Goal: Register for event/course

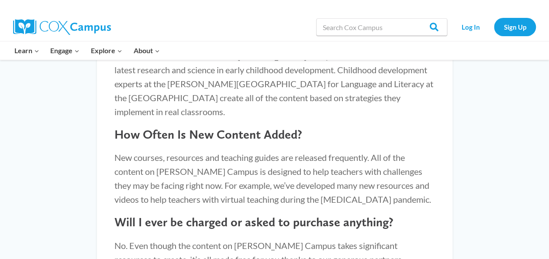
scroll to position [982, 0]
click at [513, 29] on link "Sign Up" at bounding box center [515, 27] width 42 height 18
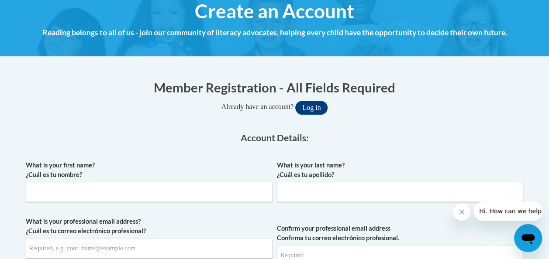
scroll to position [108, 0]
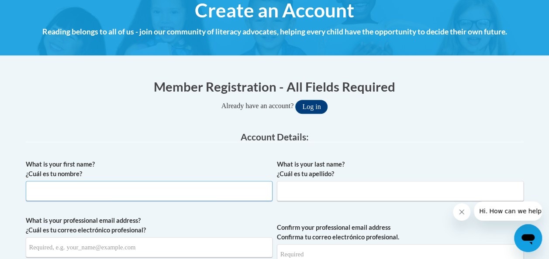
click at [116, 189] on input "What is your first name? ¿Cuál es tu nombre?" at bounding box center [149, 191] width 247 height 20
type input "[PERSON_NAME]"
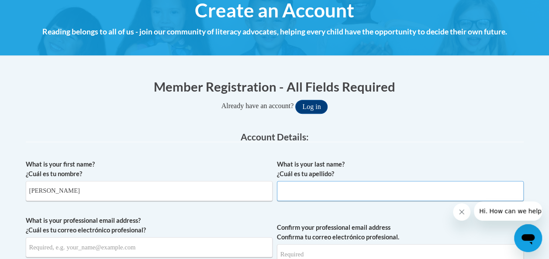
type input "[PERSON_NAME]"
type input "[PERSON_NAME][EMAIL_ADDRESS][PERSON_NAME][PERSON_NAME][DOMAIN_NAME]"
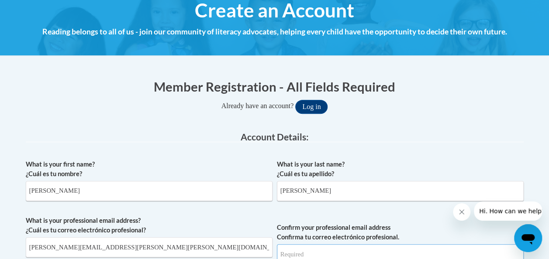
type input "[PERSON_NAME][EMAIL_ADDRESS][PERSON_NAME][PERSON_NAME][DOMAIN_NAME]"
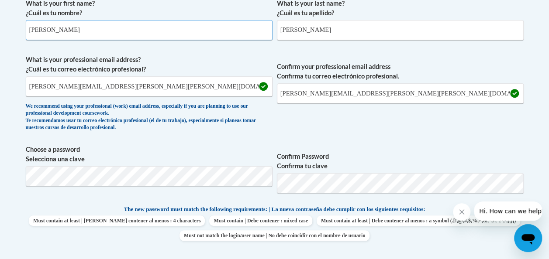
scroll to position [271, 0]
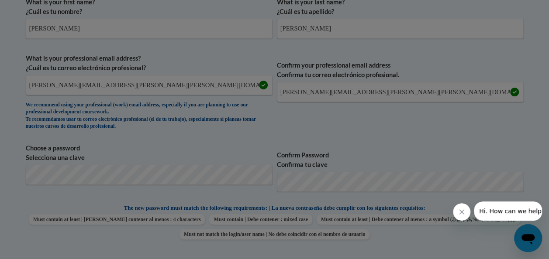
scroll to position [315, 0]
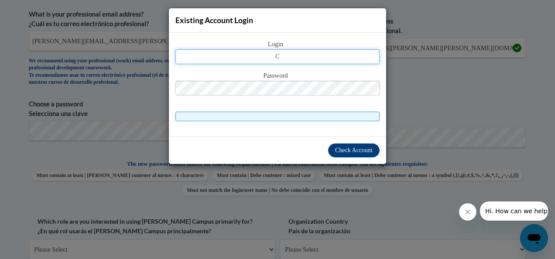
click at [339, 56] on input "C" at bounding box center [278, 56] width 204 height 15
click at [291, 54] on input "C" at bounding box center [278, 56] width 204 height 15
type input "cindy.harris@elbert.k12.ga.us"
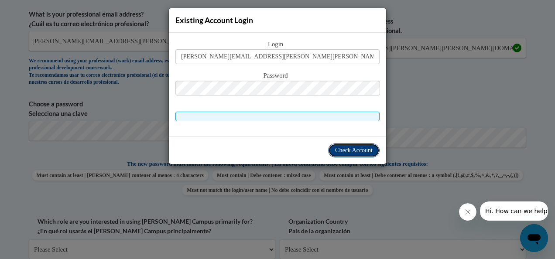
click at [365, 153] on span "Check Account" at bounding box center [354, 150] width 38 height 7
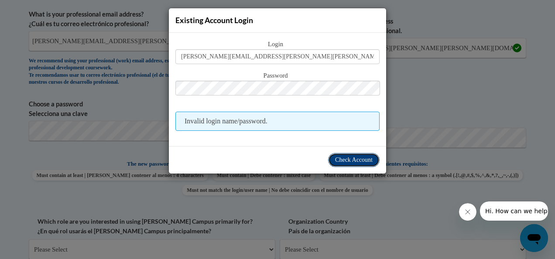
click at [361, 161] on span "Check Account" at bounding box center [354, 160] width 38 height 7
click at [75, 130] on div "Existing Account Login Login cindy.harris@elbert.k12.ga.us Password Invalid log…" at bounding box center [277, 129] width 555 height 259
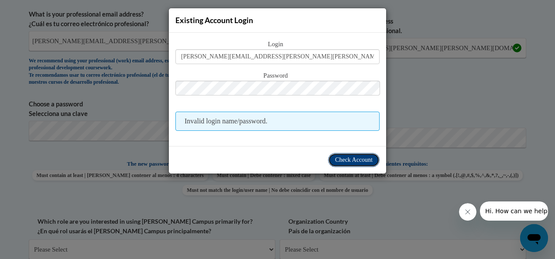
click at [357, 166] on button "Check Account" at bounding box center [354, 160] width 52 height 14
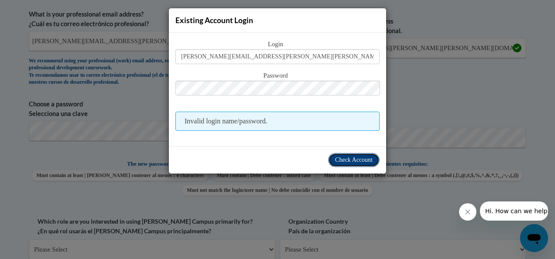
click at [361, 164] on button "Check Account" at bounding box center [354, 160] width 52 height 14
click at [365, 160] on span "Check Account" at bounding box center [354, 160] width 38 height 7
click at [278, 118] on span "Invalid login name/password." at bounding box center [278, 121] width 204 height 19
click at [85, 133] on div "Existing Account Login Login cindy.harris@elbert.k12.ga.us Password Invalid log…" at bounding box center [277, 129] width 555 height 259
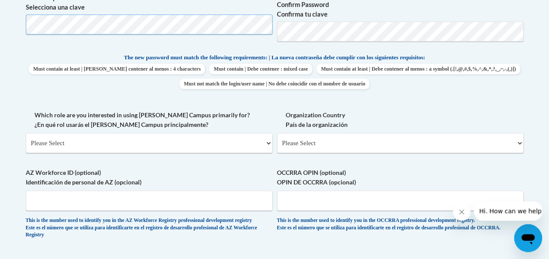
scroll to position [423, 0]
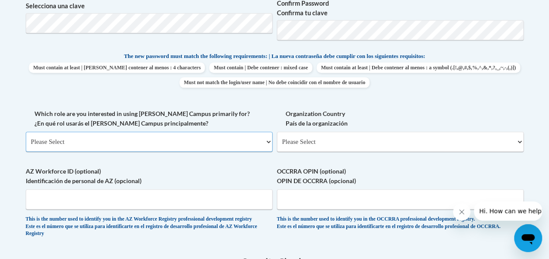
click at [267, 142] on select "Please Select College/University | Colegio/Universidad Community/Nonprofit Part…" at bounding box center [149, 142] width 247 height 20
select select "fbf2d438-af2f-41f8-98f1-81c410e29de3"
click at [26, 132] on select "Please Select College/University | Colegio/Universidad Community/Nonprofit Part…" at bounding box center [149, 142] width 247 height 20
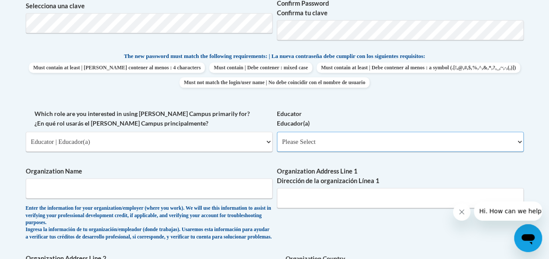
click at [519, 141] on select "Please Select Early Learning/Daycare Teacher/Family Home Care Provider | Maestr…" at bounding box center [400, 142] width 247 height 20
select select "d5fdb05a-b36c-4d60-97fa-9afceda7e903"
click at [277, 132] on select "Please Select Early Learning/Daycare Teacher/Family Home Care Provider | Maestr…" at bounding box center [400, 142] width 247 height 20
click at [234, 188] on input "Organization Name" at bounding box center [149, 189] width 247 height 20
type input "Elbert County Board of Education"
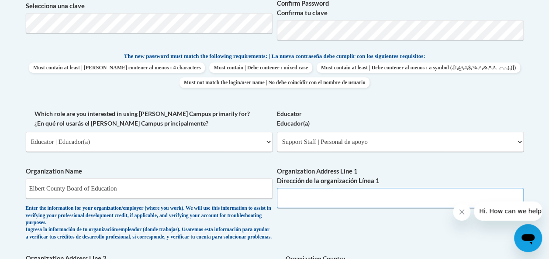
click at [321, 200] on input "Organization Address Line 1 Dirección de la organización Línea 1" at bounding box center [400, 198] width 247 height 20
click at [370, 195] on input "50 Laurel Drive Elberton, GA" at bounding box center [400, 198] width 247 height 20
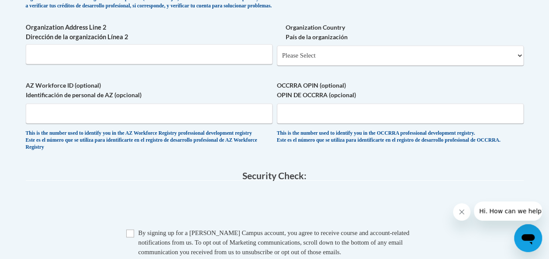
scroll to position [654, 0]
type input "50 Laurel Drive Elberton, GA 30635"
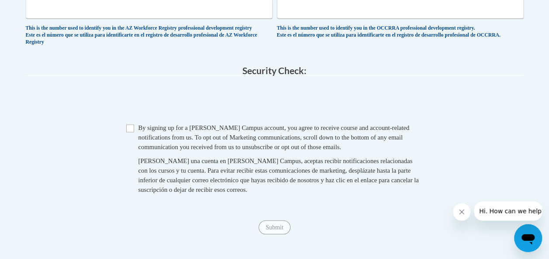
scroll to position [761, 0]
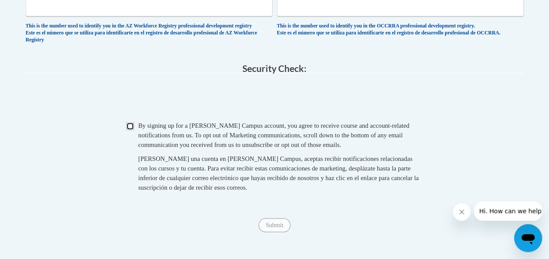
click at [132, 130] on input "Checkbox" at bounding box center [130, 126] width 8 height 8
checkbox input "true"
click at [277, 232] on input "Submit" at bounding box center [273, 225] width 31 height 14
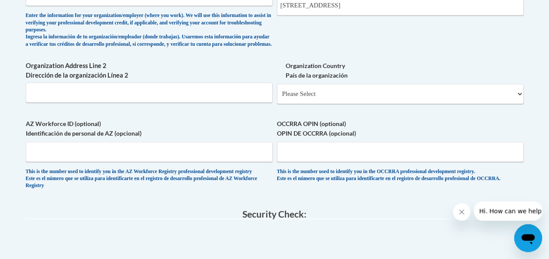
scroll to position [614, 0]
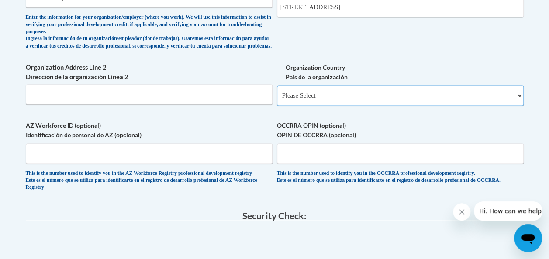
click at [506, 106] on select "Please Select United States | Estados Unidos Outside of the United States | Fue…" at bounding box center [400, 96] width 247 height 20
select select "ad49bcad-a171-4b2e-b99c-48b446064914"
click at [277, 93] on select "Please Select United States | Estados Unidos Outside of the United States | Fue…" at bounding box center [400, 96] width 247 height 20
select select
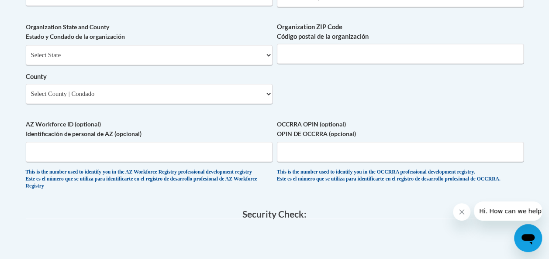
scroll to position [721, 0]
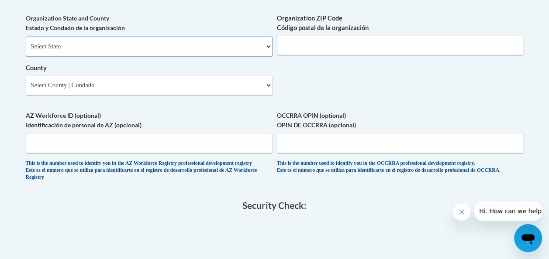
click at [264, 54] on select "Select State Alabama Alaska Arizona Arkansas California Colorado Connecticut De…" at bounding box center [149, 46] width 247 height 20
select select "Georgia"
click at [26, 43] on select "Select State Alabama Alaska Arizona Arkansas California Colorado Connecticut De…" at bounding box center [149, 46] width 247 height 20
click at [453, 54] on input "Organization ZIP Code Código postal de la organización" at bounding box center [400, 45] width 247 height 20
type input "30635"
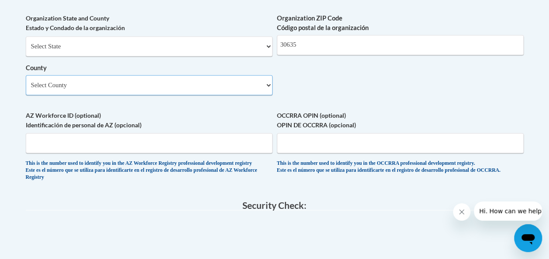
click at [267, 93] on select "Select County Appling Atkinson Bacon Baker Baldwin Banks Barrow Bartow Ben Hill…" at bounding box center [149, 85] width 247 height 20
select select "Elbert"
click at [26, 82] on select "Select County Appling Atkinson Bacon Baker Baldwin Banks Barrow Bartow Ben Hill…" at bounding box center [149, 85] width 247 height 20
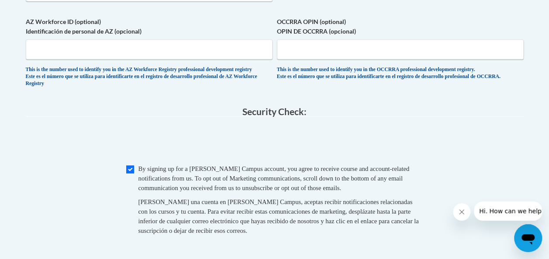
scroll to position [816, 0]
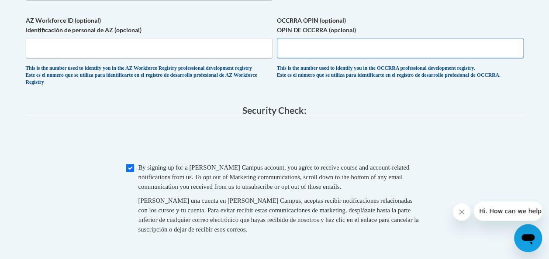
click at [464, 55] on input "OCCRRA OPIN (optional) OPIN DE OCCRRA (opcional)" at bounding box center [400, 48] width 247 height 20
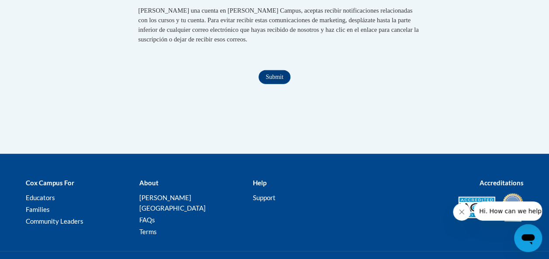
scroll to position [1005, 0]
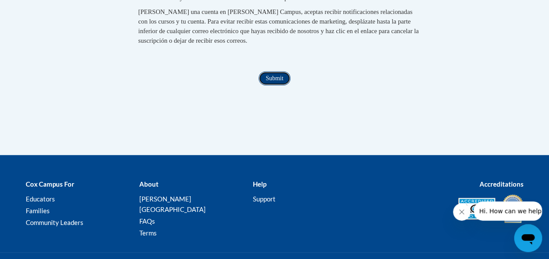
click at [282, 86] on input "Submit" at bounding box center [273, 79] width 31 height 14
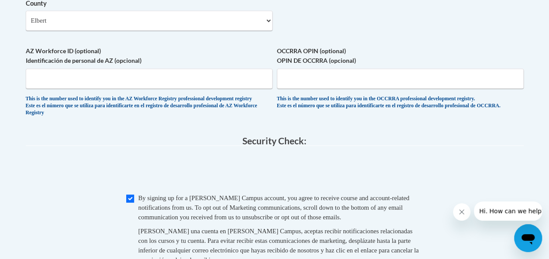
scroll to position [785, 0]
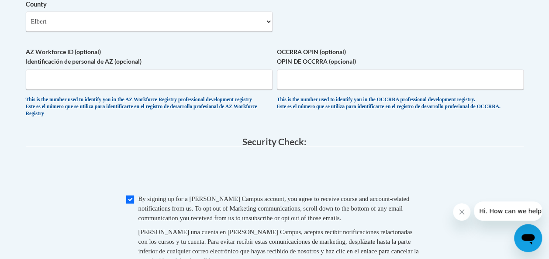
click at [106, 56] on label "AZ Workforce ID (optional) Identificación de personal de AZ (opcional)" at bounding box center [149, 56] width 247 height 19
click at [106, 69] on input "AZ Workforce ID (optional) Identificación de personal de AZ (opcional)" at bounding box center [149, 79] width 247 height 20
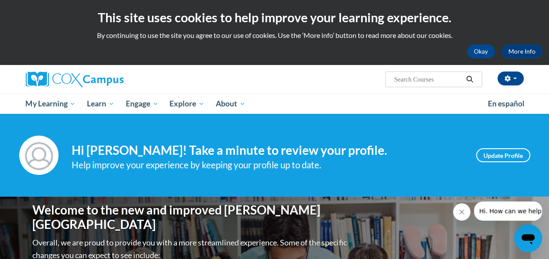
click at [402, 81] on input "Search..." at bounding box center [428, 79] width 70 height 10
type input "phonics"
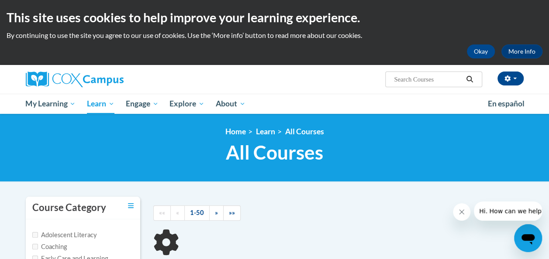
type input "phonics"
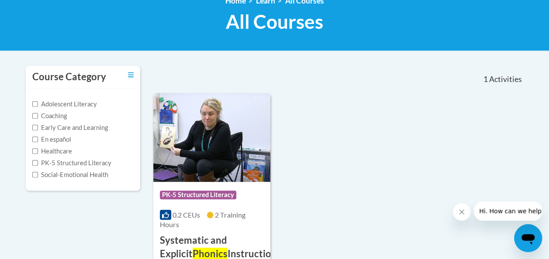
scroll to position [129, 0]
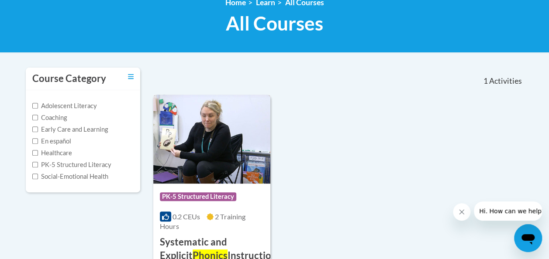
click at [201, 193] on span "PK-5 Structured Literacy" at bounding box center [198, 197] width 76 height 9
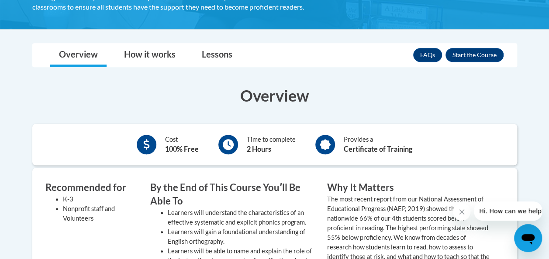
scroll to position [232, 0]
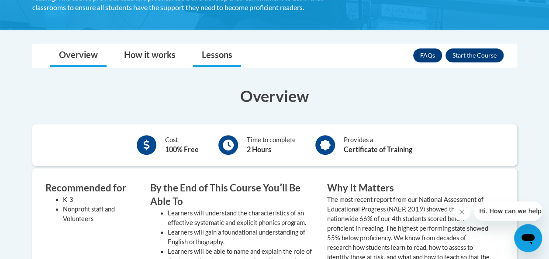
click at [225, 58] on link "Lessons" at bounding box center [217, 55] width 48 height 23
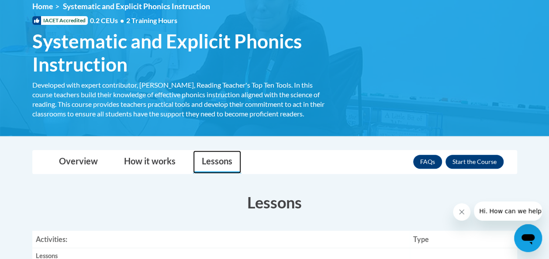
scroll to position [125, 0]
